Goal: Find specific page/section

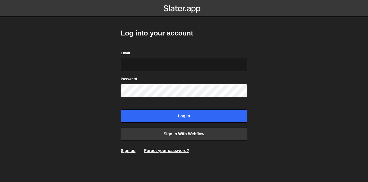
click at [194, 62] on input "Email" at bounding box center [184, 64] width 127 height 13
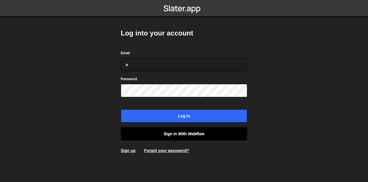
type input "a"
click at [181, 134] on link "Sign in with Webflow" at bounding box center [184, 133] width 127 height 13
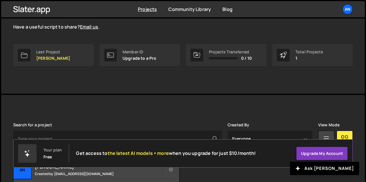
scroll to position [72, 0]
click at [50, 50] on div "Last Project" at bounding box center [53, 51] width 34 height 5
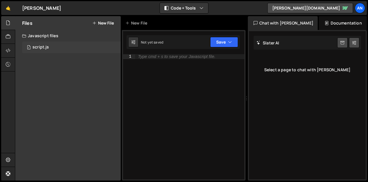
click at [50, 46] on div "1 script.js 0" at bounding box center [71, 47] width 99 height 12
